Goal: Information Seeking & Learning: Compare options

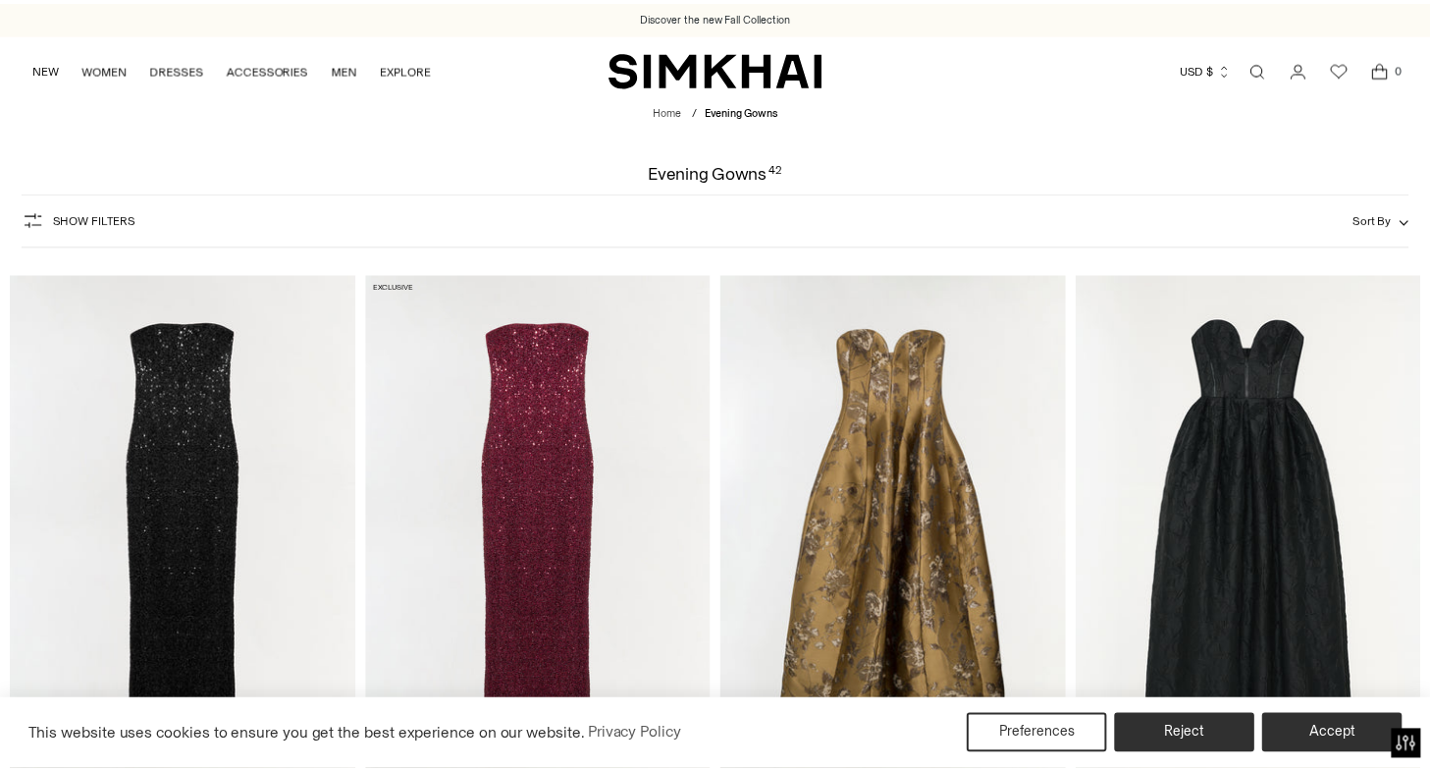
scroll to position [1414, 0]
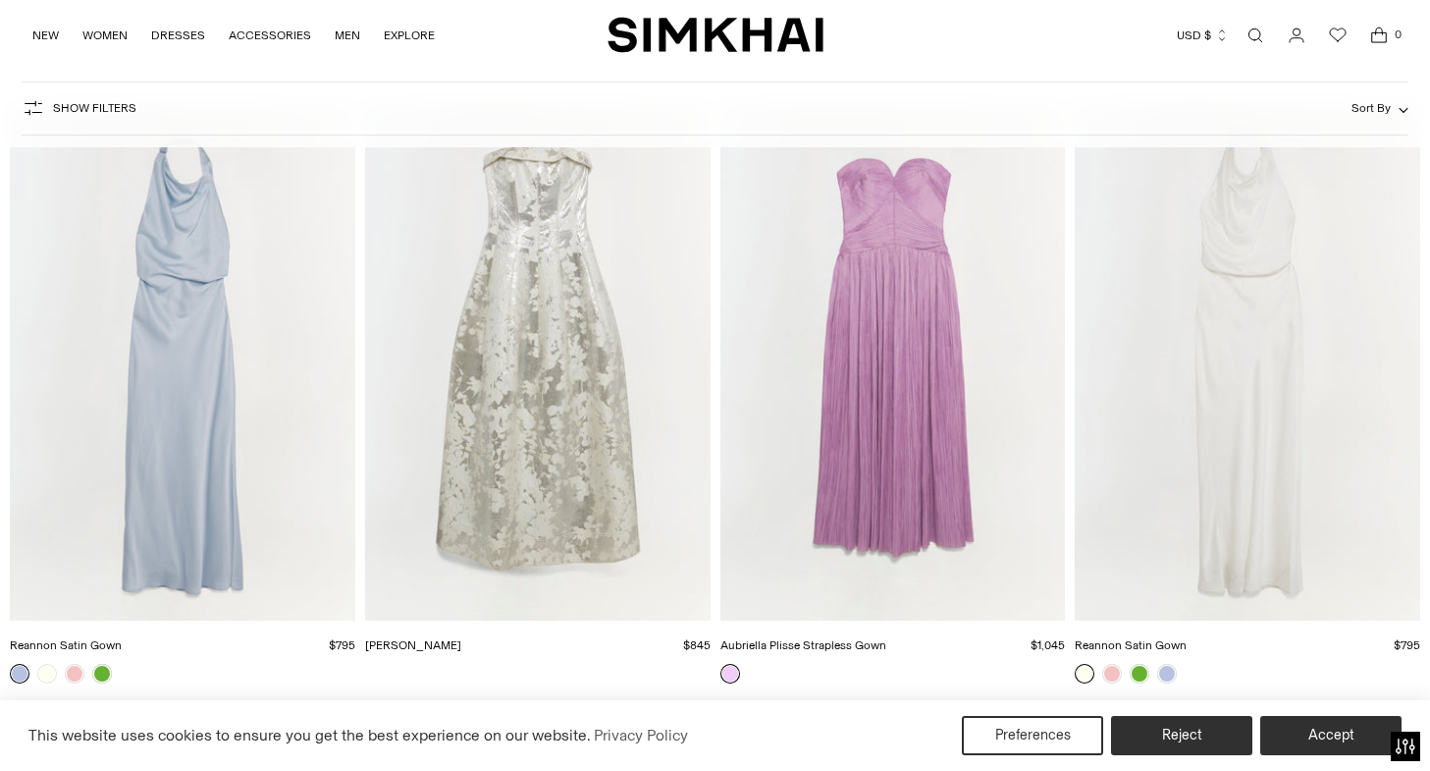
click at [0, 0] on img "Octavia Gown" at bounding box center [0, 0] width 0 height 0
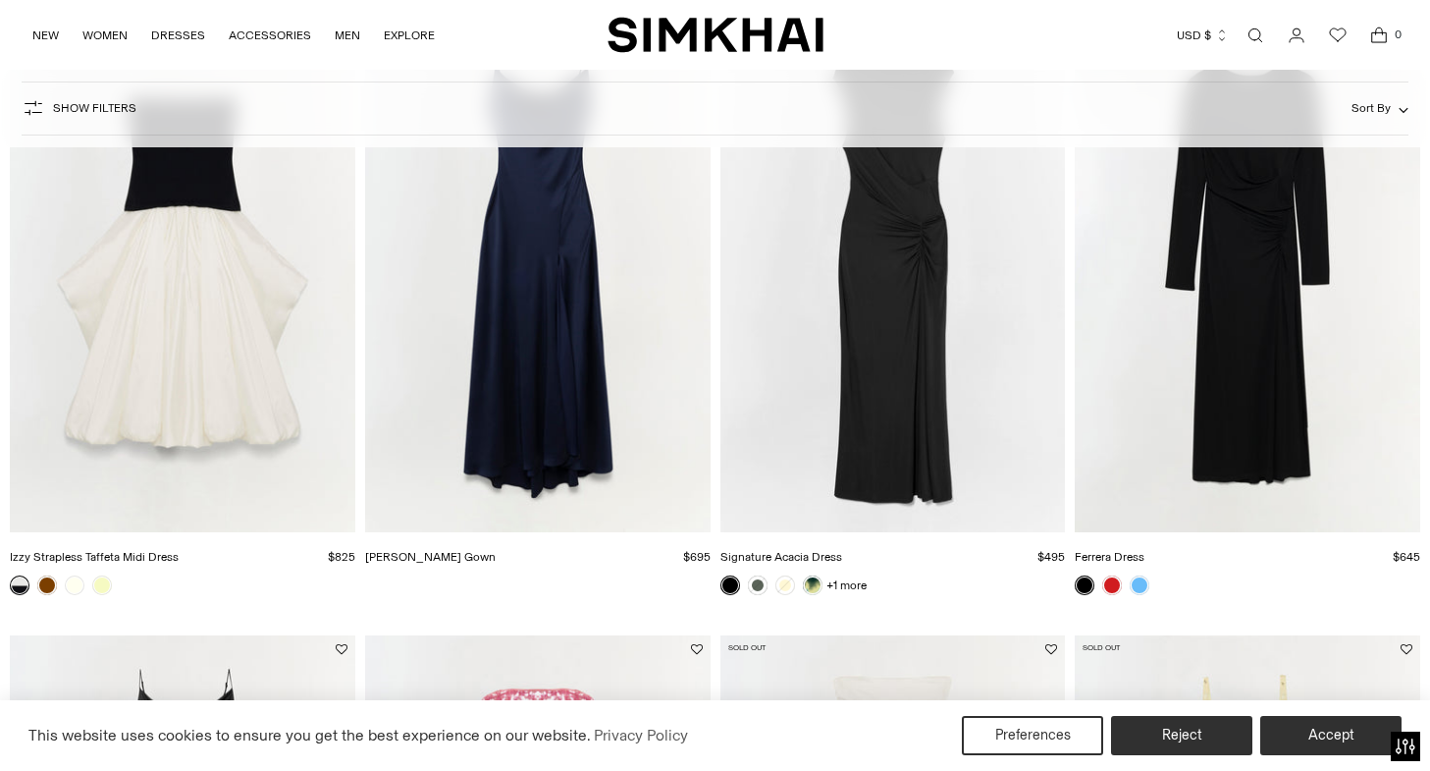
scroll to position [3987, 0]
click at [0, 0] on img "Izzy Strapless Taffeta Midi Dress" at bounding box center [0, 0] width 0 height 0
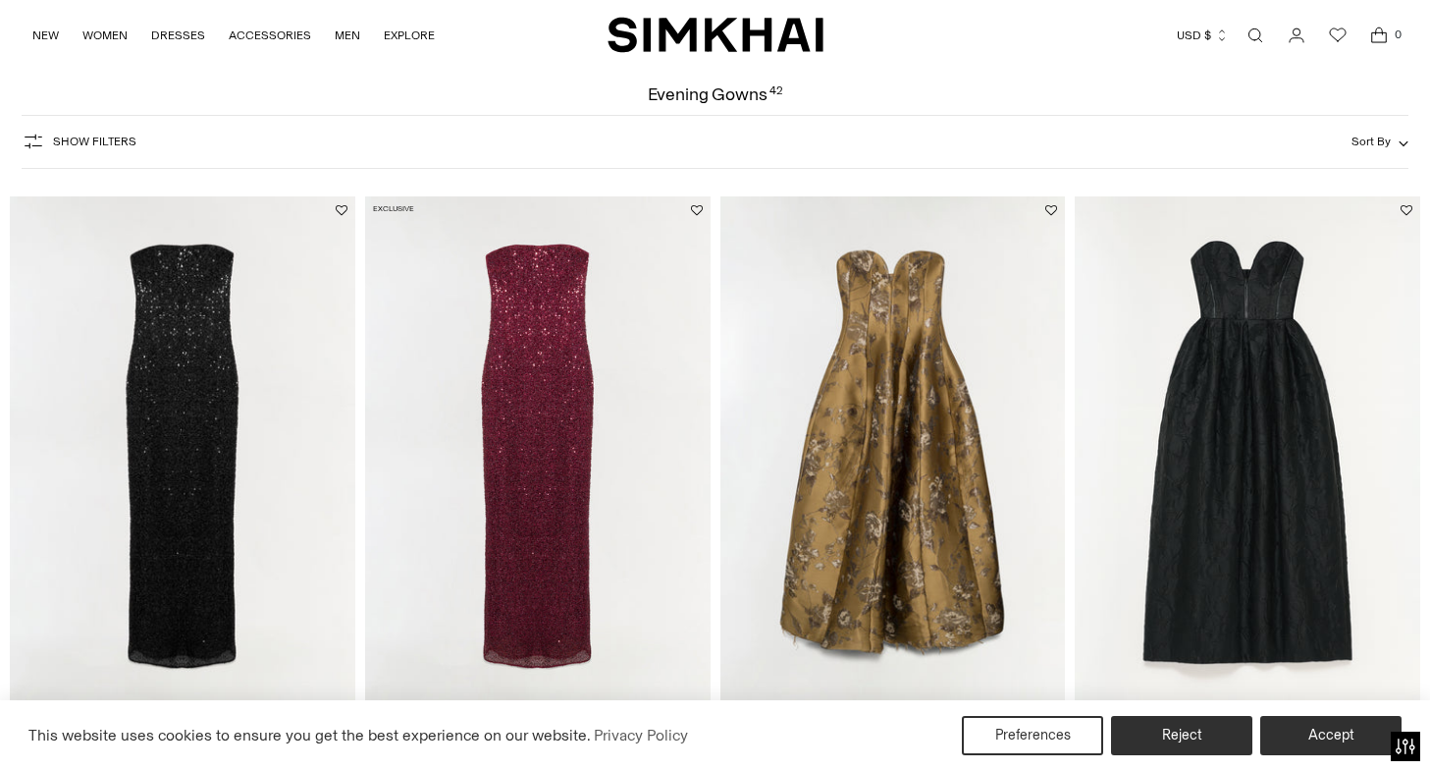
scroll to position [0, 0]
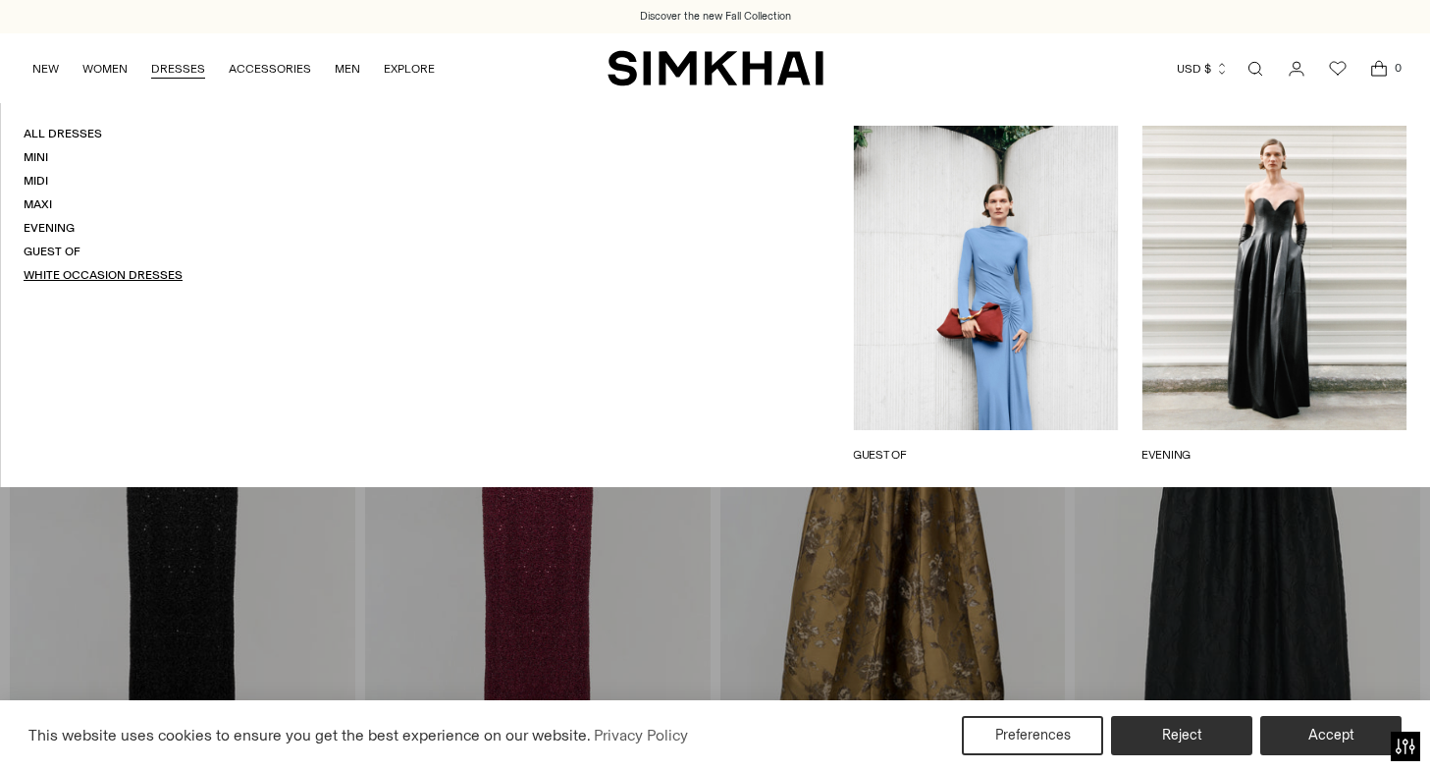
click at [106, 276] on link "White Occasion Dresses" at bounding box center [103, 275] width 159 height 14
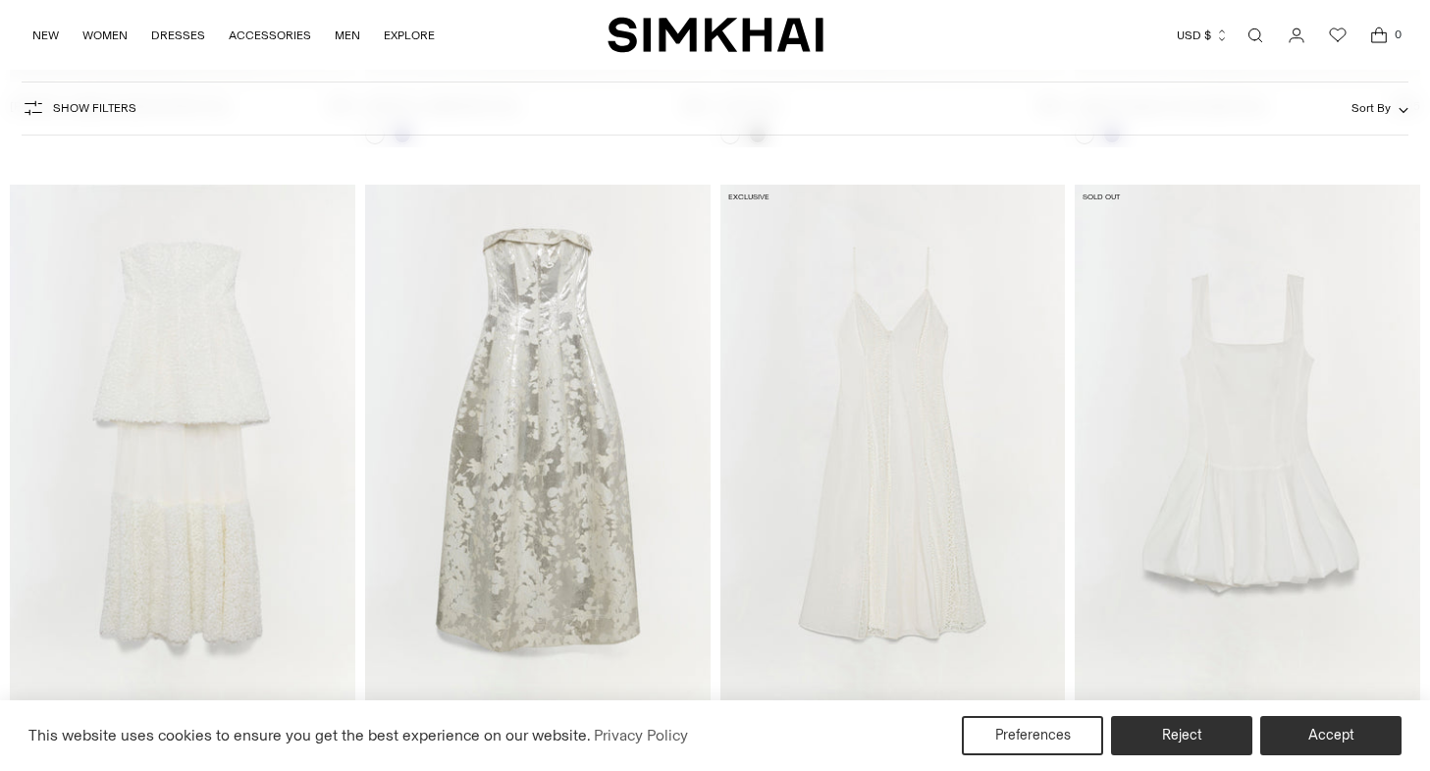
scroll to position [1954, 0]
click at [0, 0] on img "Marella Dress" at bounding box center [0, 0] width 0 height 0
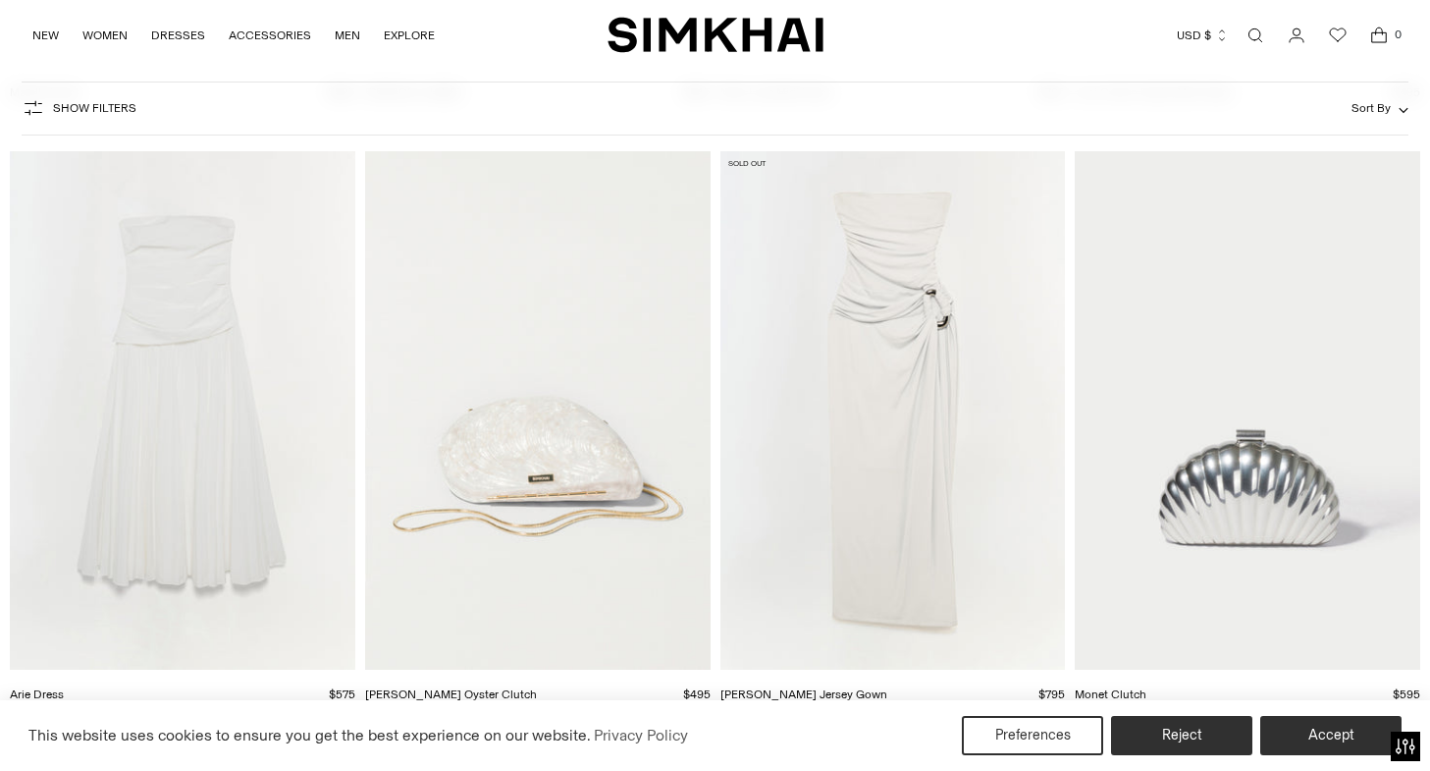
scroll to position [2547, 0]
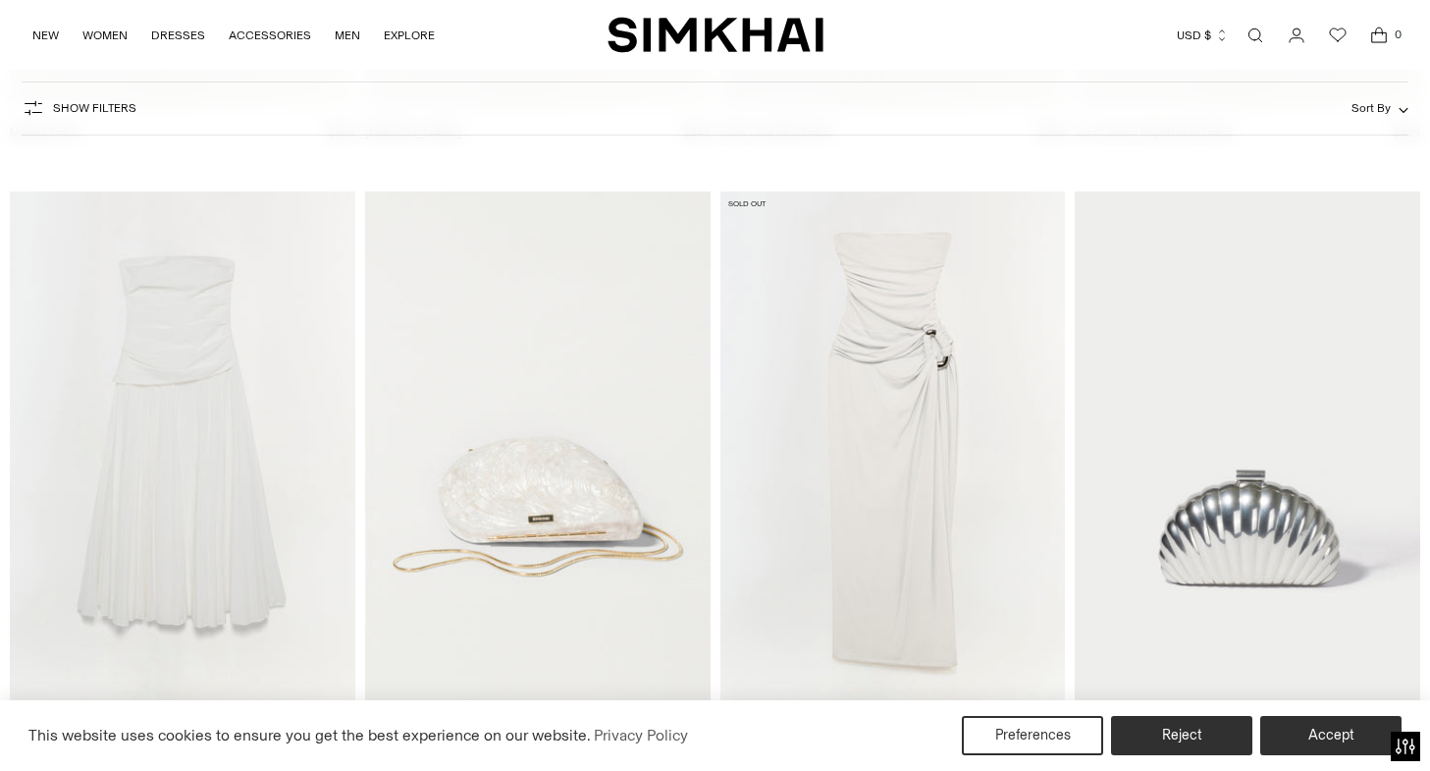
click at [0, 0] on img "Arie Dress" at bounding box center [0, 0] width 0 height 0
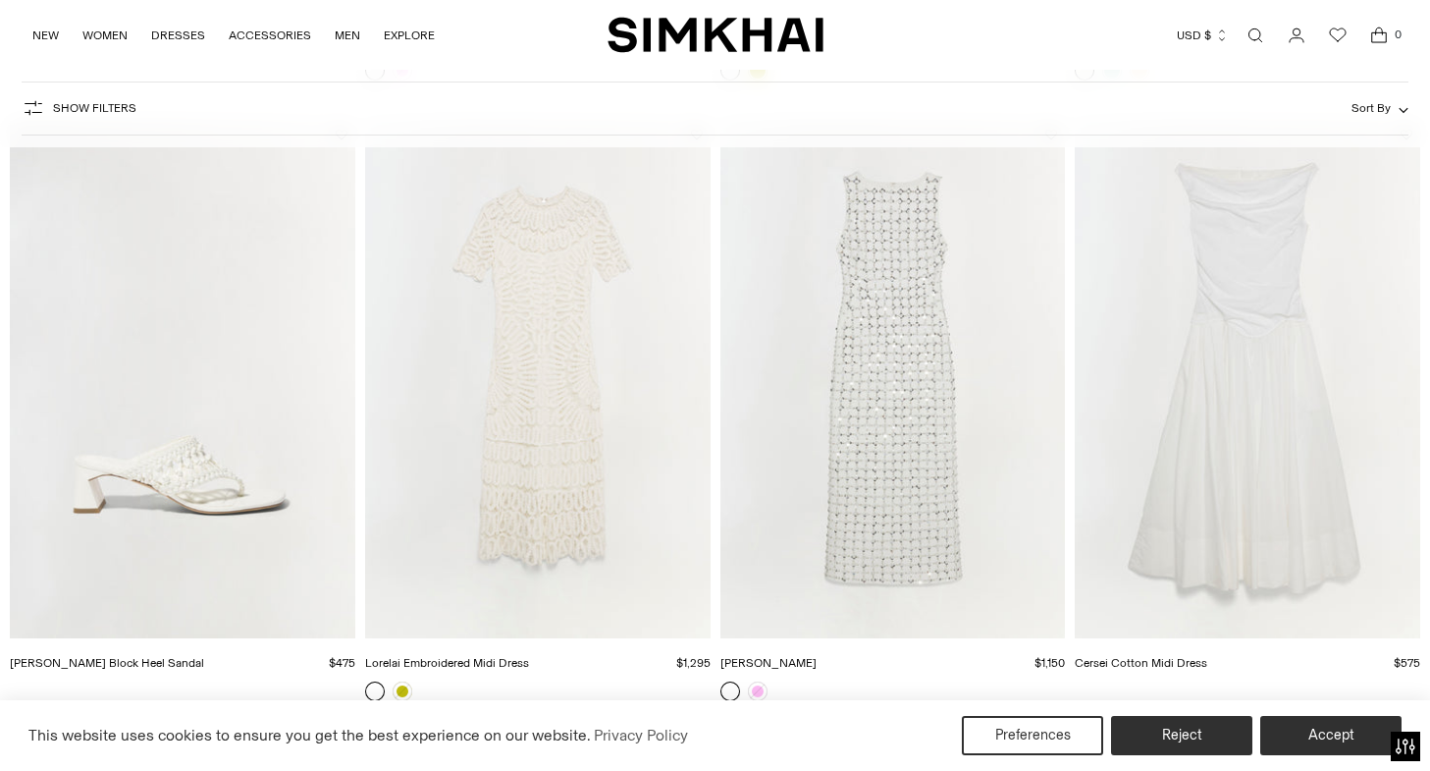
scroll to position [3851, 0]
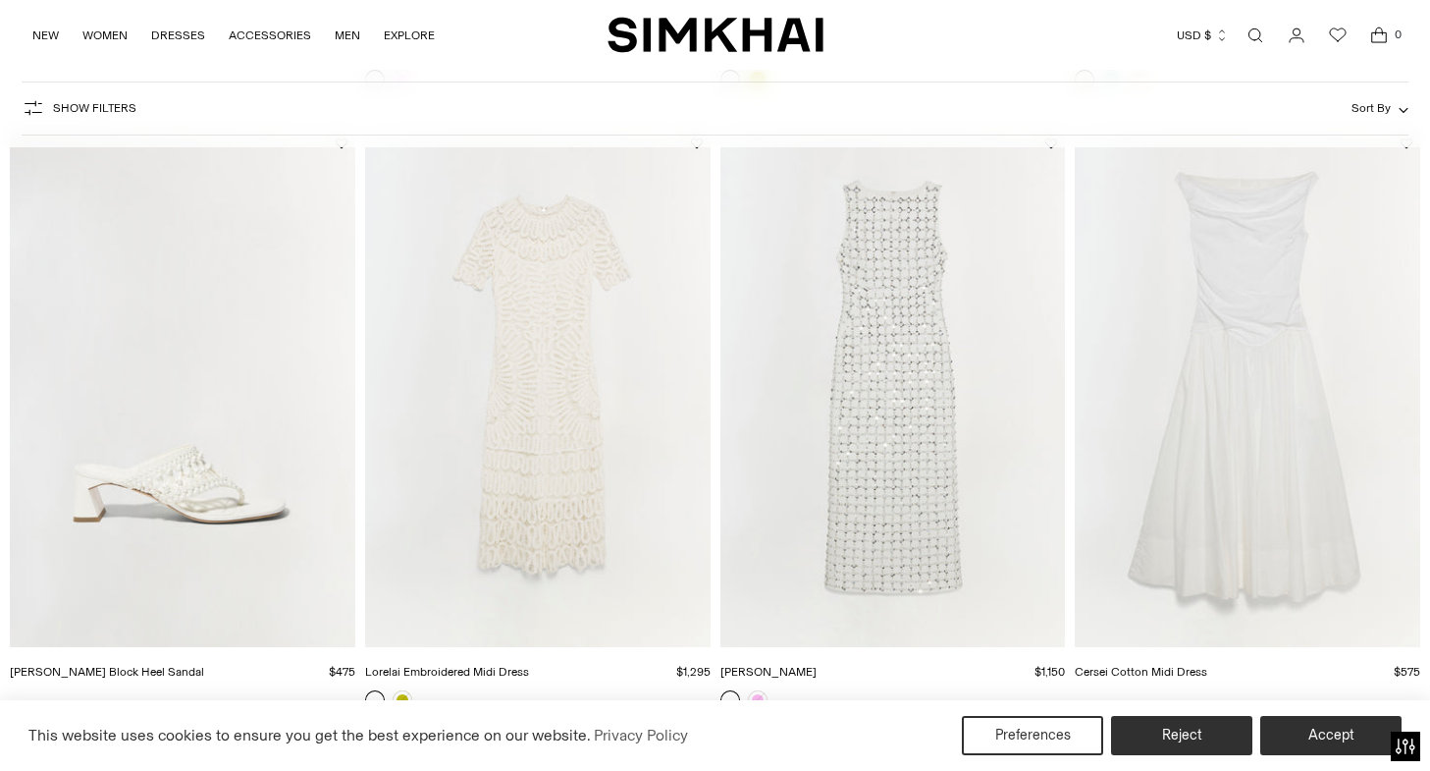
click at [0, 0] on img "Cersei Cotton Midi Dress" at bounding box center [0, 0] width 0 height 0
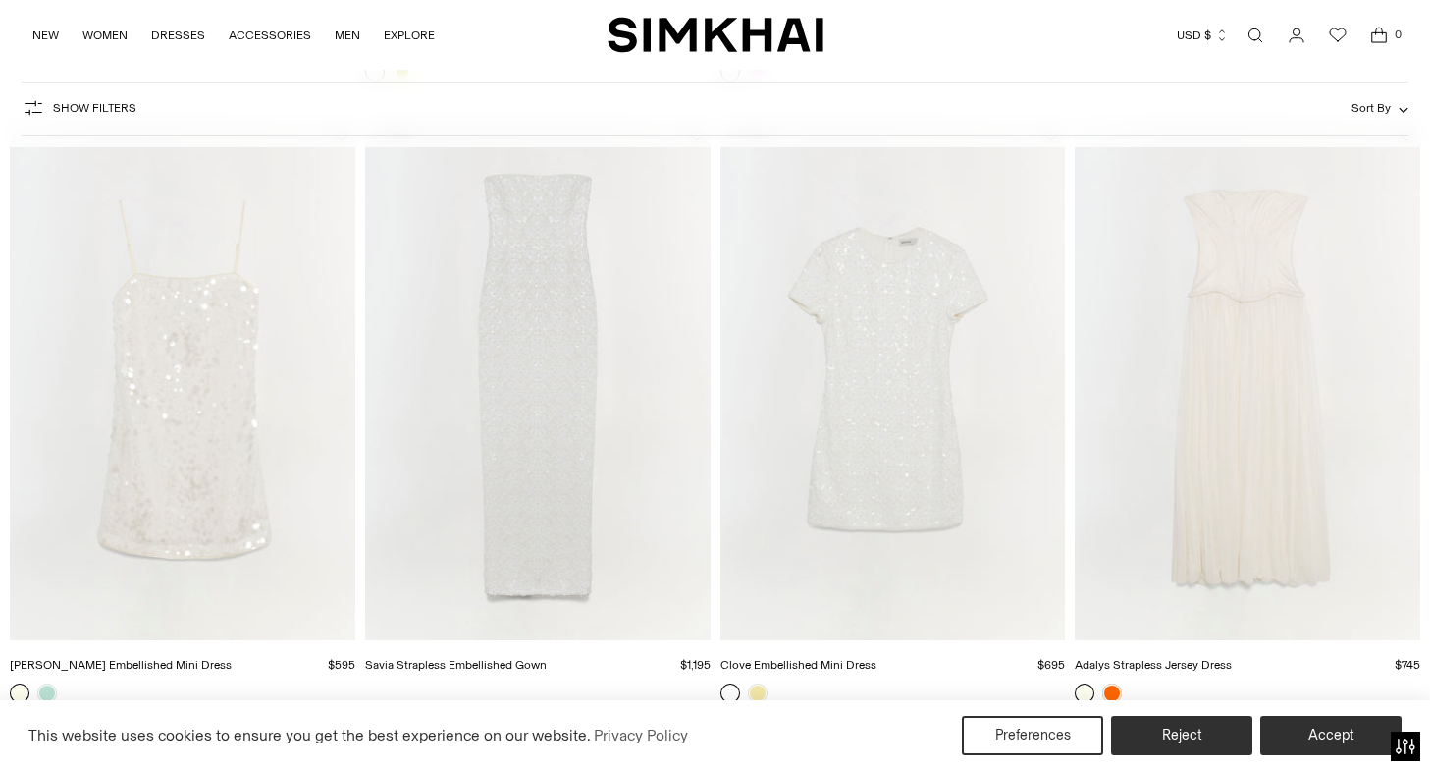
scroll to position [4481, 0]
click at [0, 0] on img "Adalys Strapless Jersey Dress" at bounding box center [0, 0] width 0 height 0
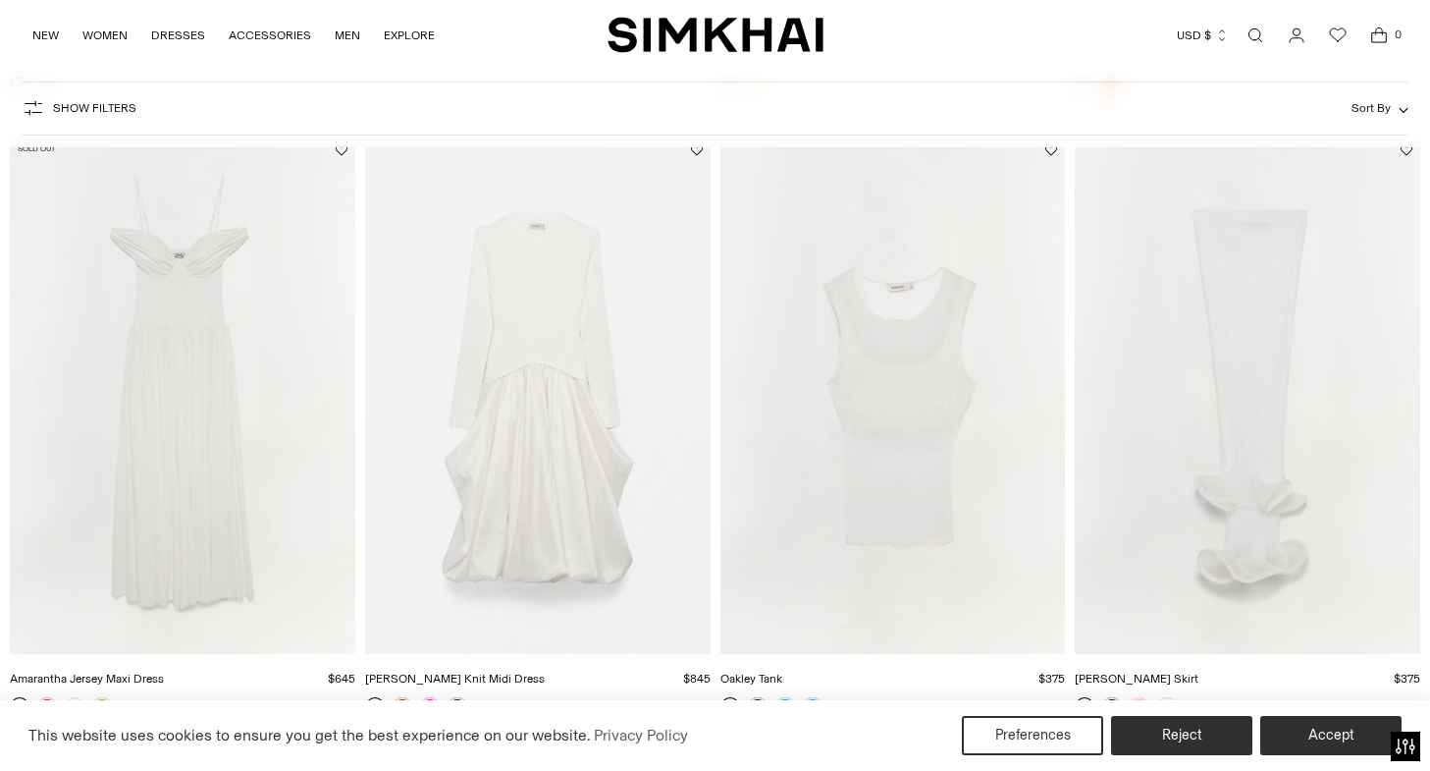
scroll to position [5088, 0]
click at [0, 0] on img "Kenlie Taffeta Knit Midi Dress" at bounding box center [0, 0] width 0 height 0
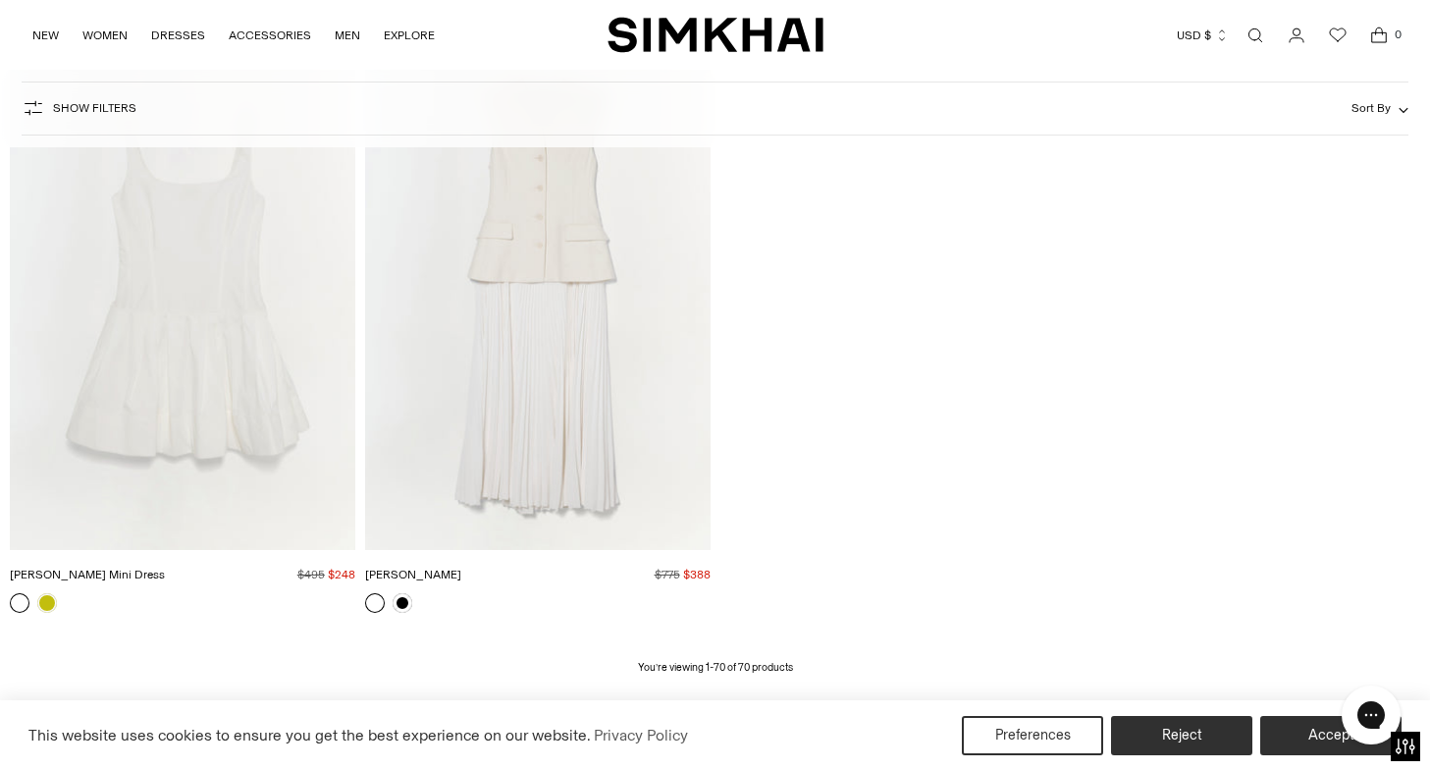
scroll to position [10787, 0]
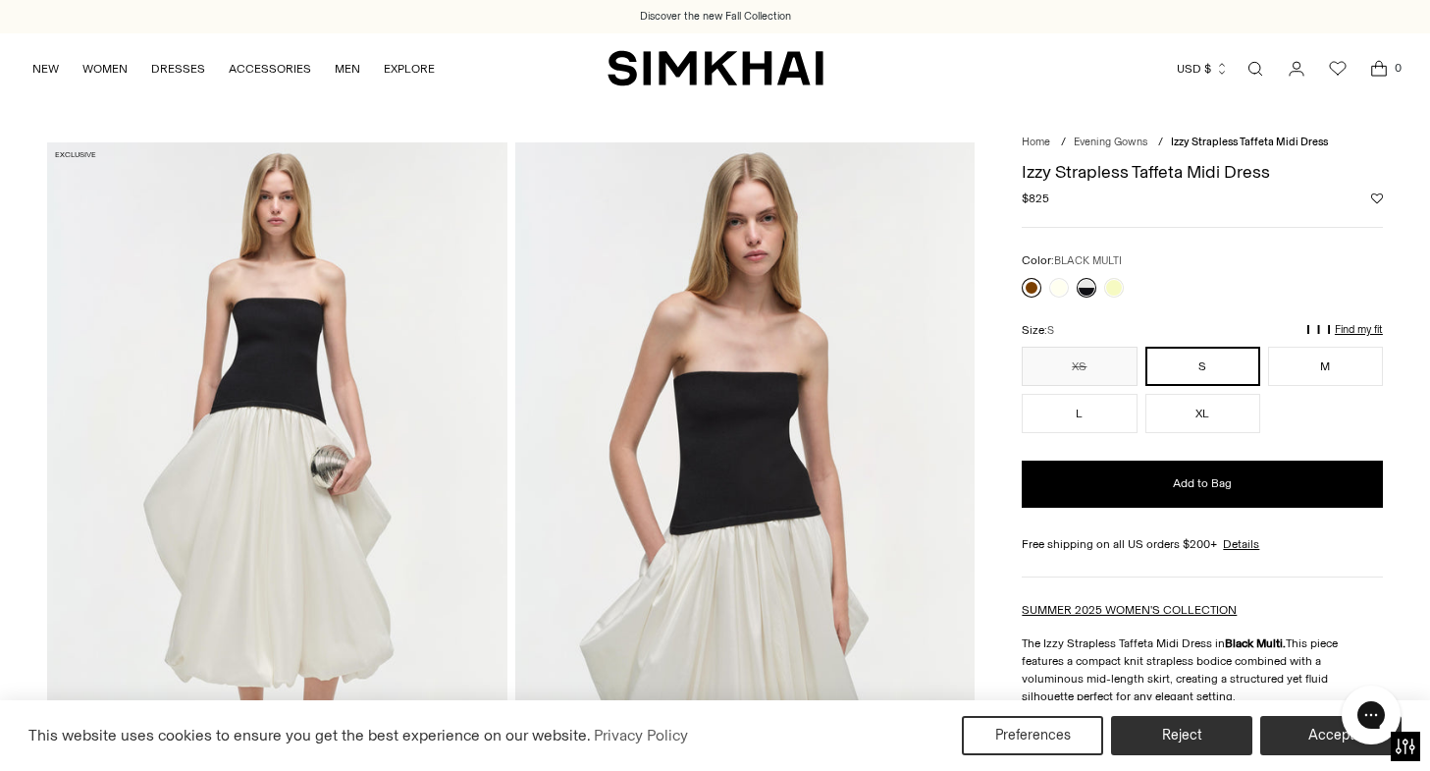
click at [1032, 284] on link at bounding box center [1032, 288] width 20 height 20
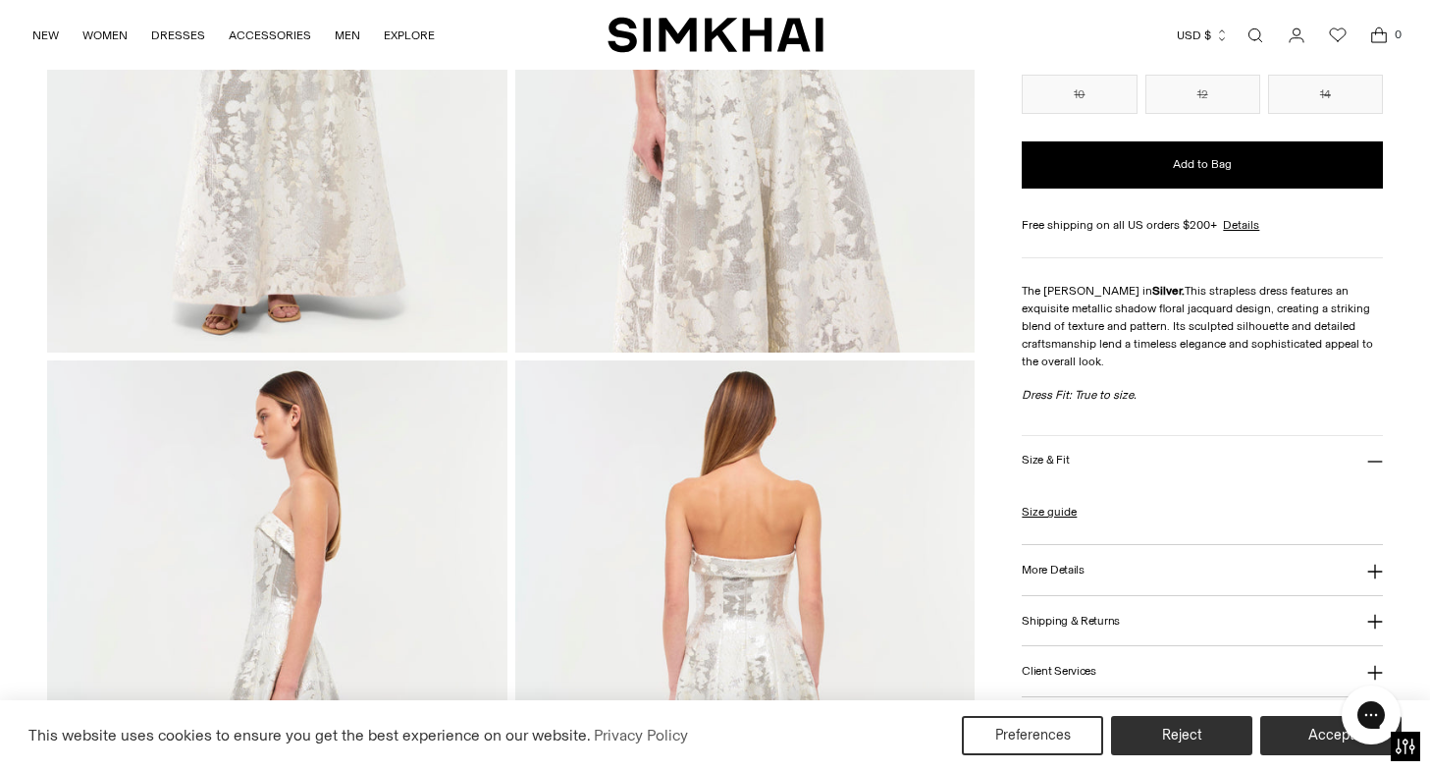
scroll to position [486, 0]
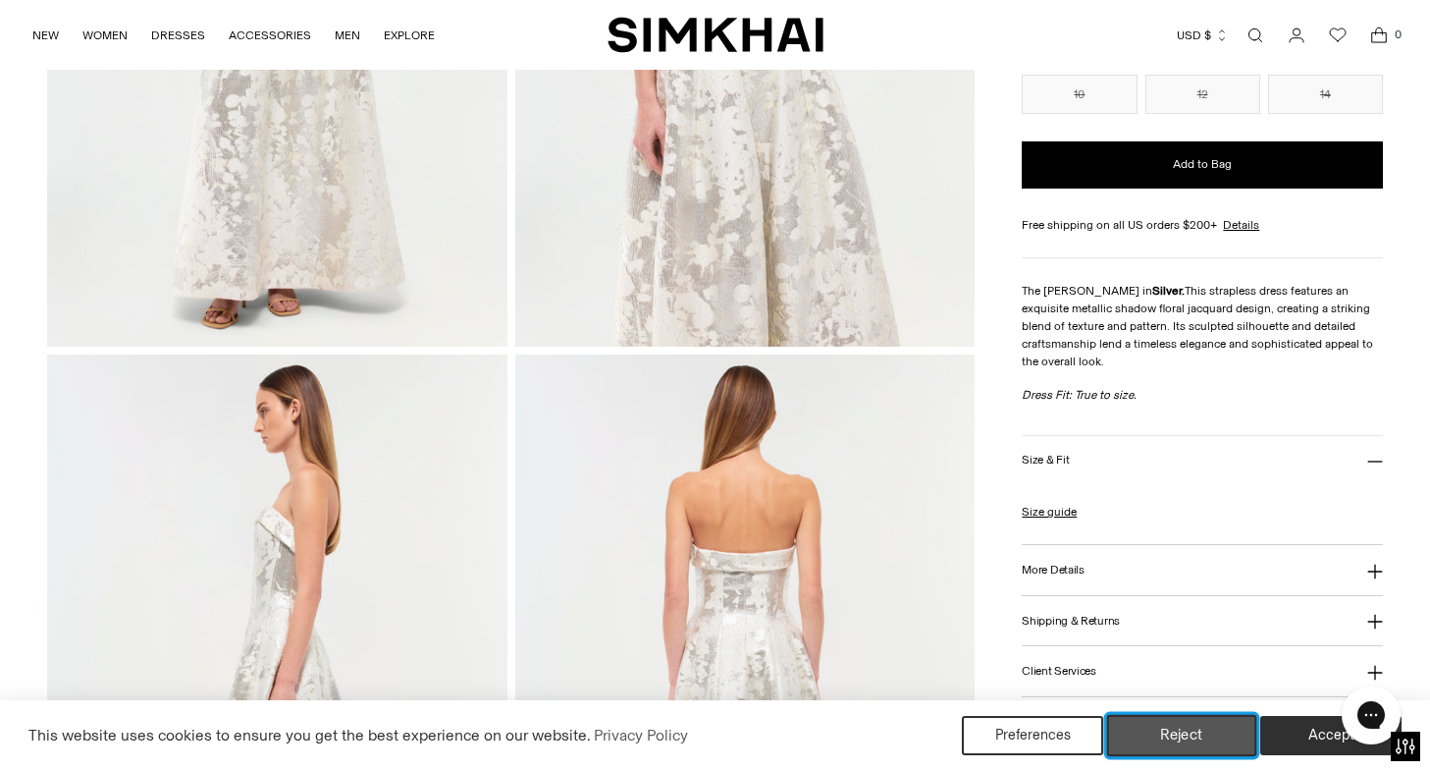
click at [1209, 741] on button "Reject" at bounding box center [1182, 735] width 150 height 41
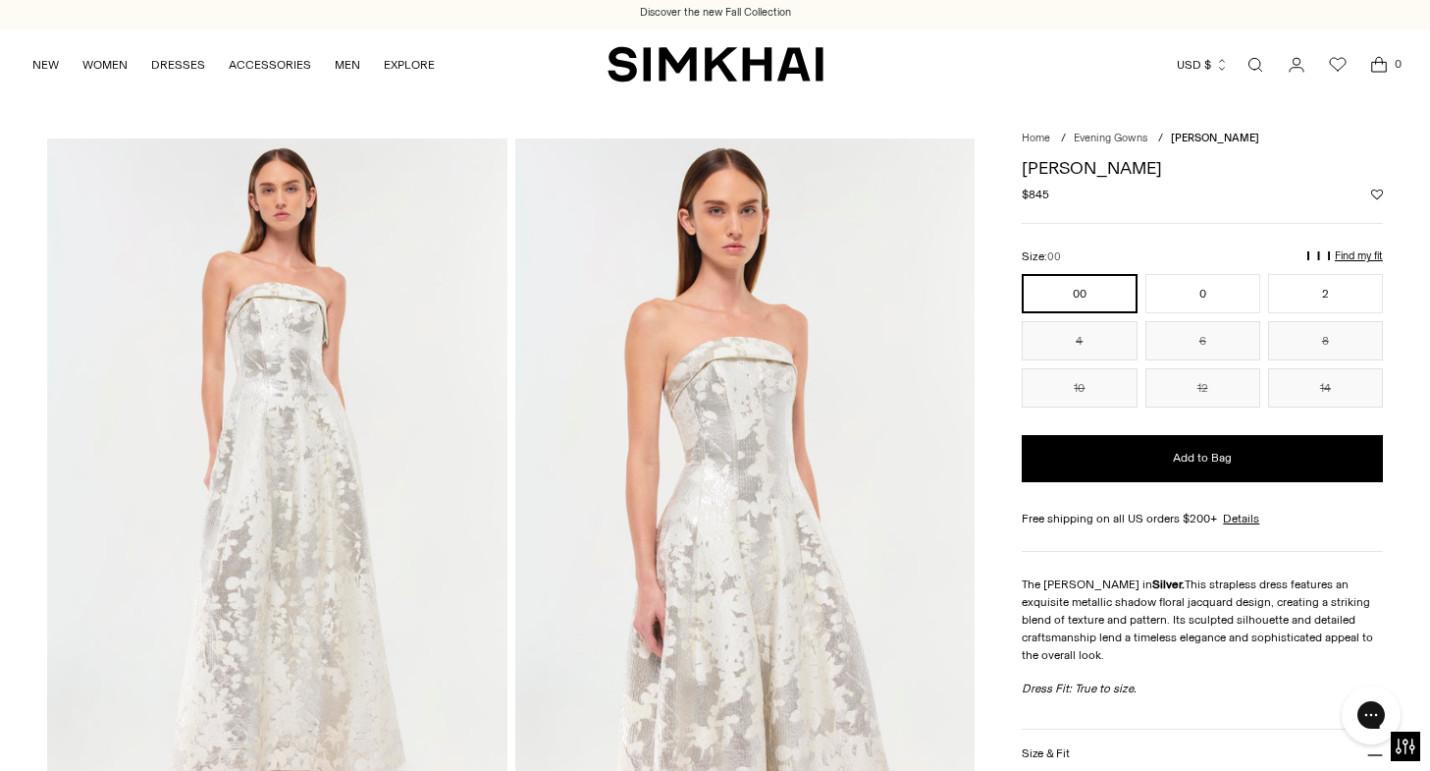
scroll to position [0, 0]
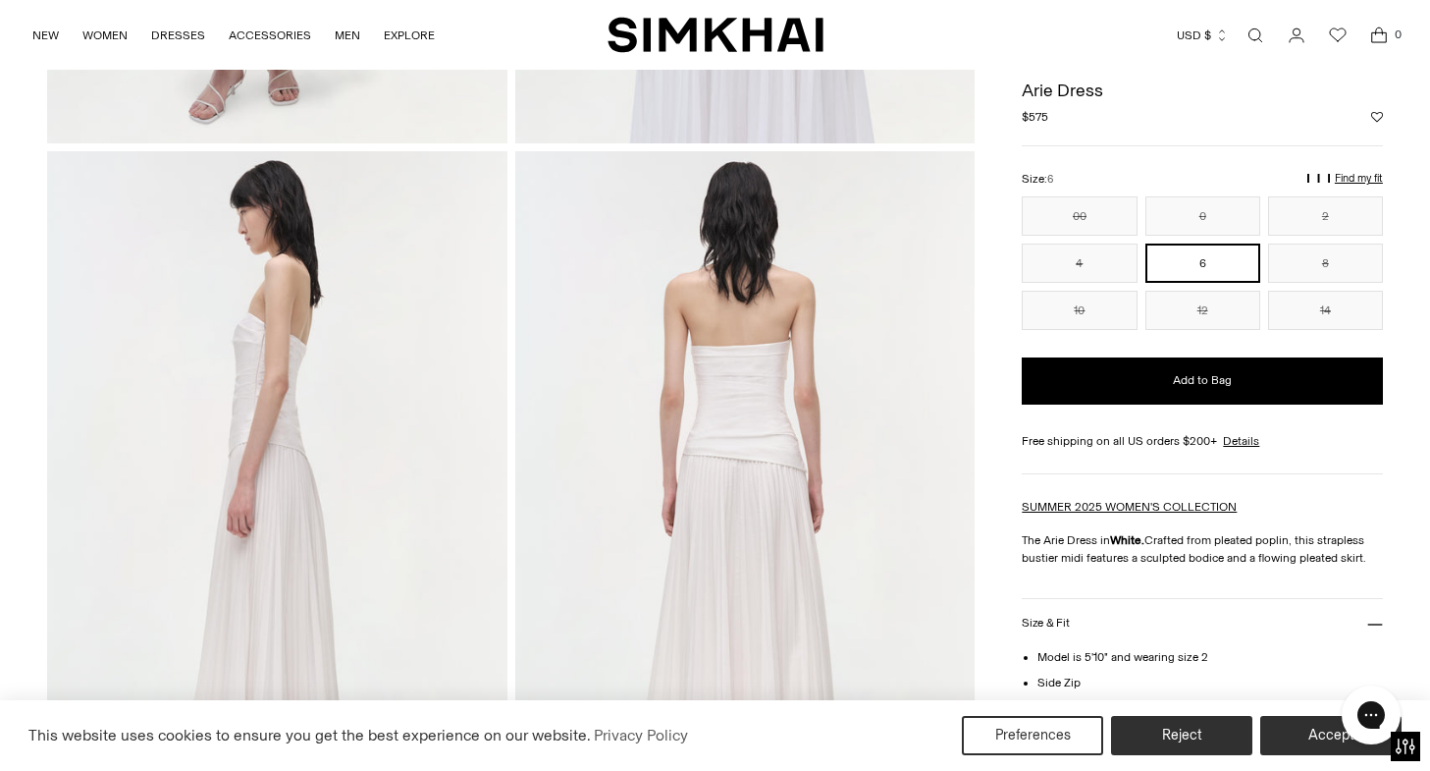
scroll to position [330, 0]
